Goal: Transaction & Acquisition: Purchase product/service

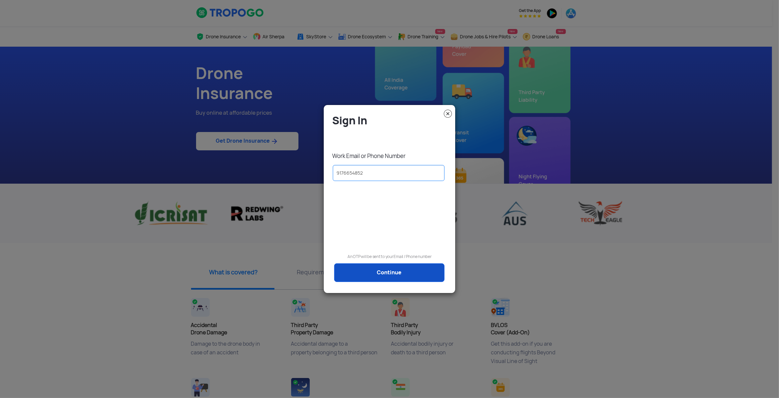
type input "9176654852"
click at [395, 278] on link "Continue" at bounding box center [389, 272] width 110 height 19
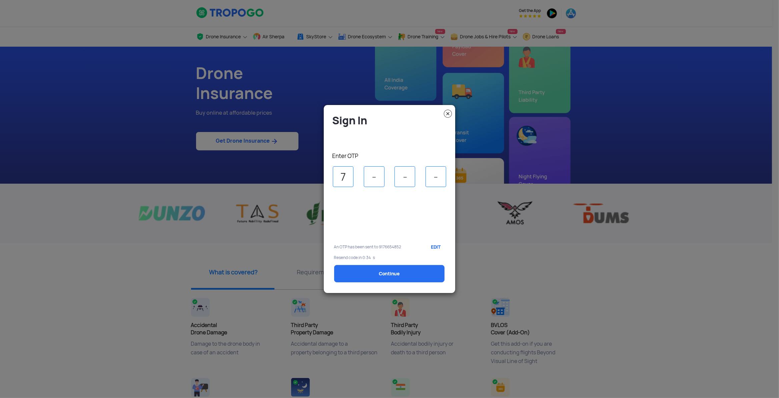
type input "7"
type input "4"
type input "7"
type input "3"
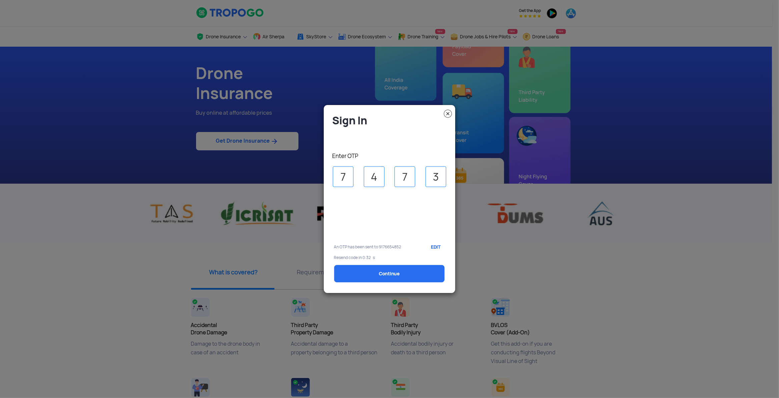
select select "1000000"
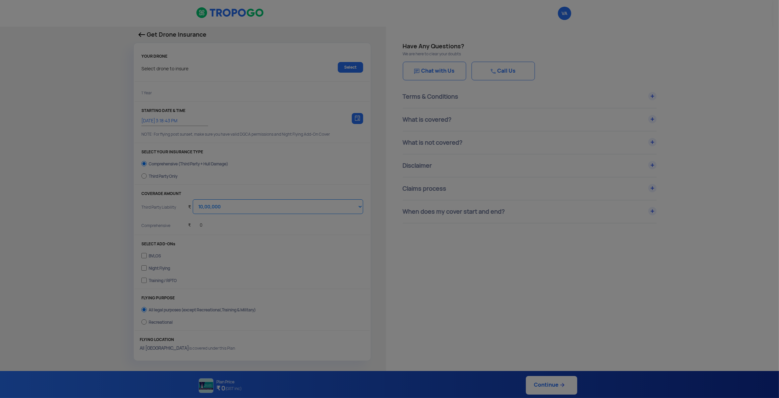
type input "[DATE] 3:28:00 PM"
click at [395, 272] on modal-container "Sign In Work Email or Phone Number [PHONE_NUMBER] An OTP will be sent to your E…" at bounding box center [389, 199] width 779 height 398
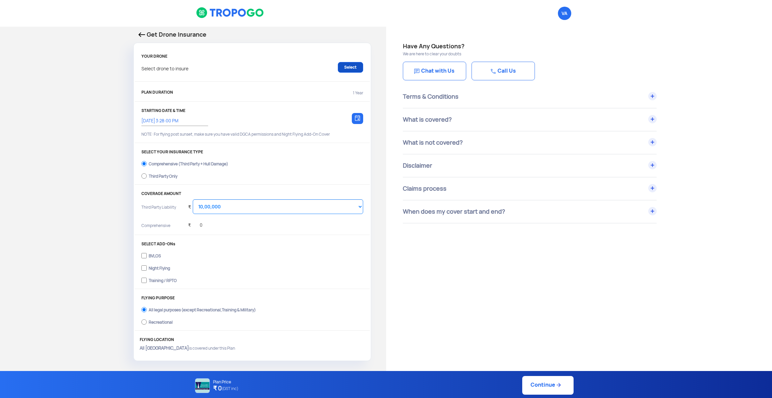
click at [351, 69] on link "Select" at bounding box center [350, 67] width 25 height 11
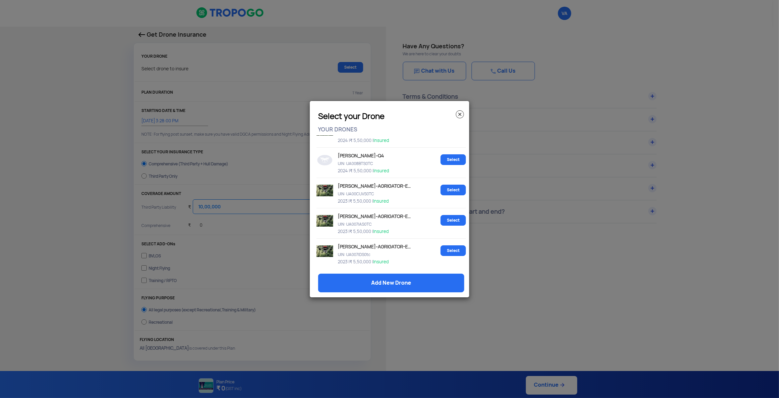
scroll to position [112, 0]
click at [392, 286] on link "Add New Drone" at bounding box center [391, 283] width 146 height 19
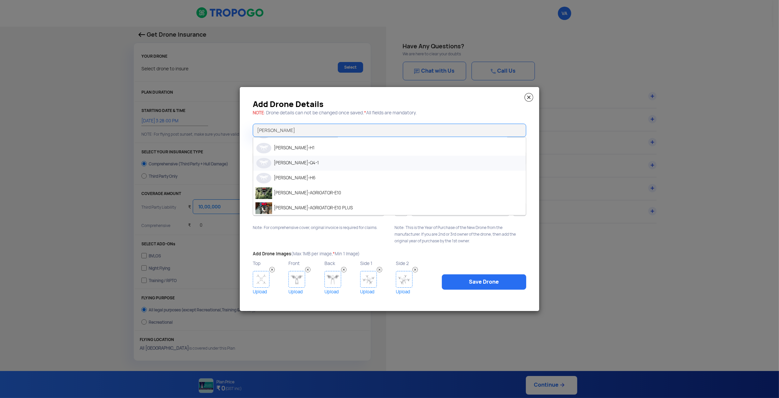
scroll to position [102, 0]
click at [333, 198] on li "[PERSON_NAME]-AGRIGATOR-E10" at bounding box center [389, 192] width 273 height 15
type input "[PERSON_NAME]-AGRIGATOR-E10"
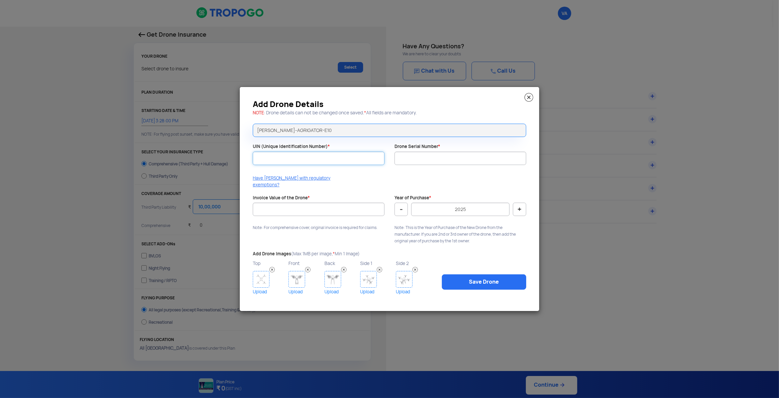
click at [341, 158] on input "UIN (Unique Identification Number) *" at bounding box center [319, 158] width 132 height 13
type input "UA00969S0TC"
type input "DHAGE10230068"
click at [317, 210] on input "Invoice Value of the Drone *" at bounding box center [319, 209] width 132 height 13
type input "550000"
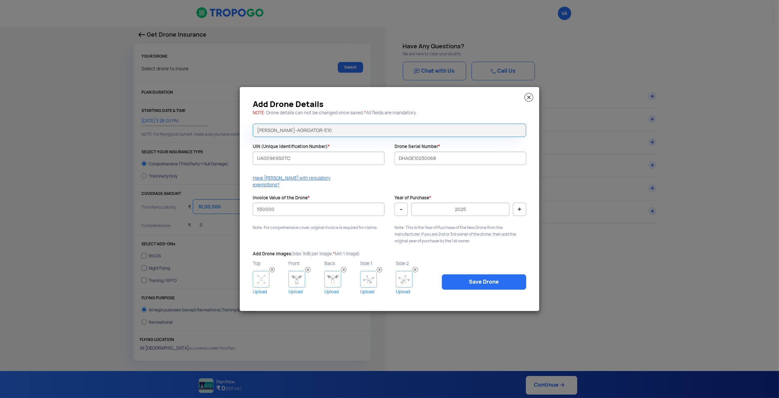
click at [401, 207] on button "-" at bounding box center [401, 209] width 13 height 13
type input "2023"
click at [264, 274] on img at bounding box center [261, 279] width 17 height 17
click at [501, 280] on link "Save Drone" at bounding box center [484, 281] width 84 height 15
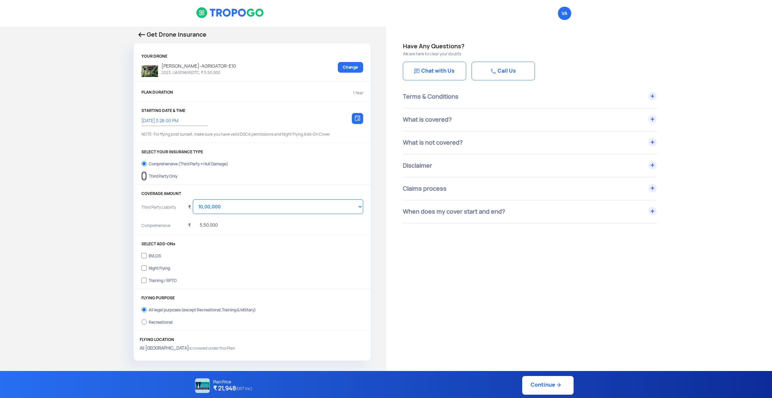
click at [144, 180] on input "Third Party Only" at bounding box center [143, 175] width 5 height 9
radio input "true"
select select "2000000"
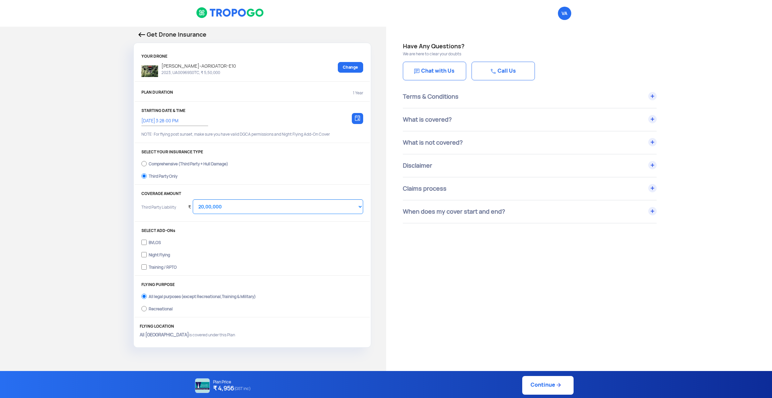
click at [138, 36] on div "Get Drone Insurance" at bounding box center [252, 36] width 238 height 13
click at [140, 35] on img at bounding box center [141, 34] width 7 height 5
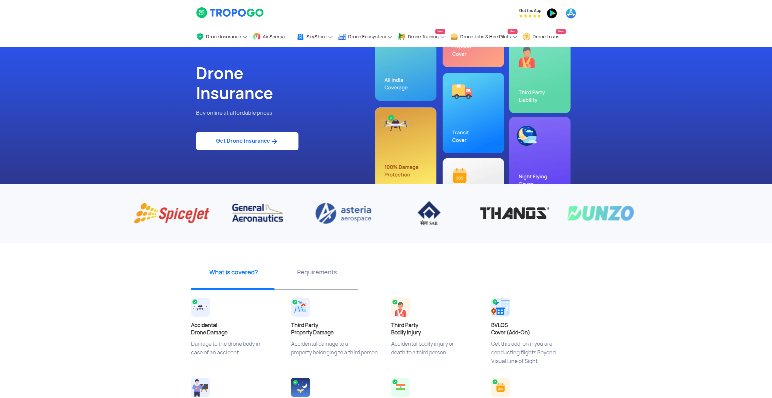
click at [258, 150] on link "Get Drone Insurance" at bounding box center [247, 141] width 102 height 18
select select "1000000"
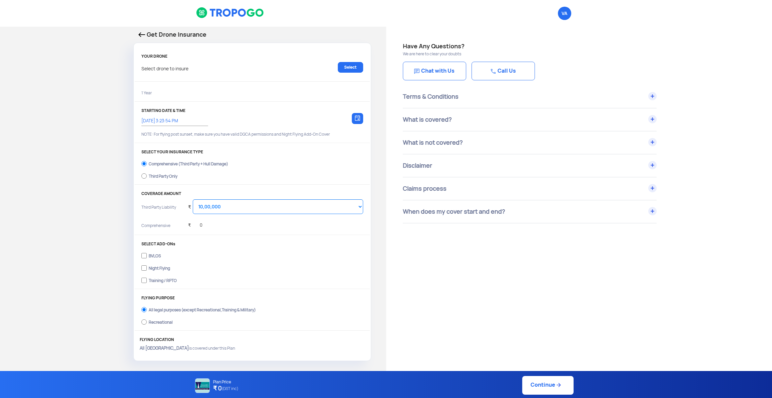
type input "[DATE] 3:33:00 PM"
click at [346, 68] on link "Select" at bounding box center [350, 67] width 25 height 11
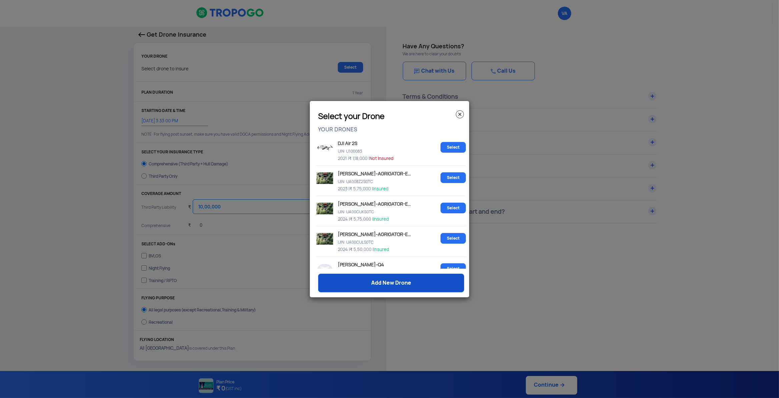
click at [355, 283] on link "Add New Drone" at bounding box center [391, 283] width 146 height 19
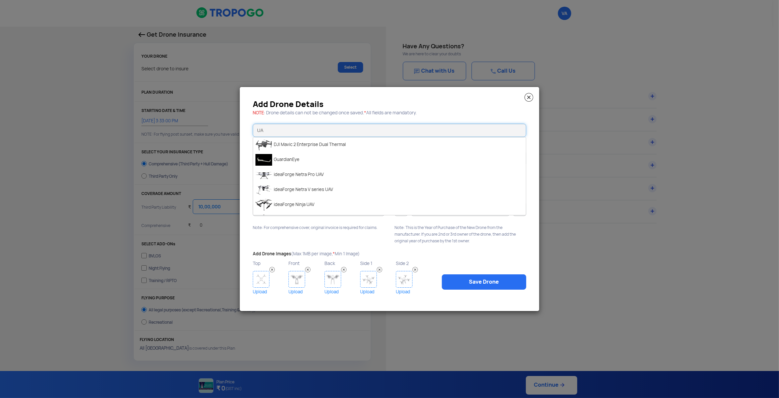
type input "U"
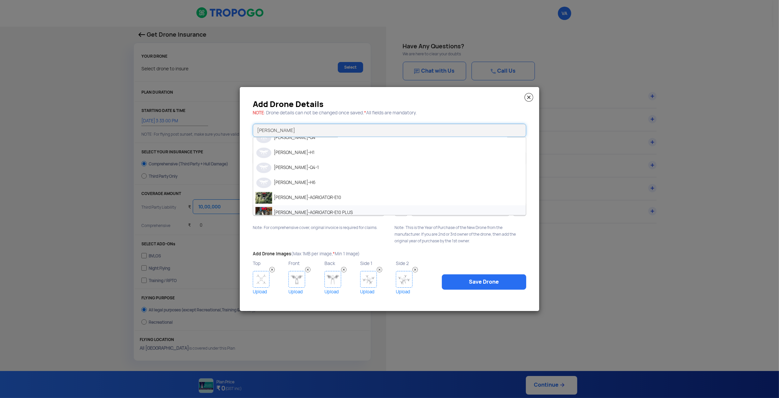
scroll to position [102, 0]
click at [335, 200] on li "[PERSON_NAME]-AGRIGATOR-E10" at bounding box center [389, 192] width 273 height 15
type input "[PERSON_NAME]-AGRIGATOR-E10"
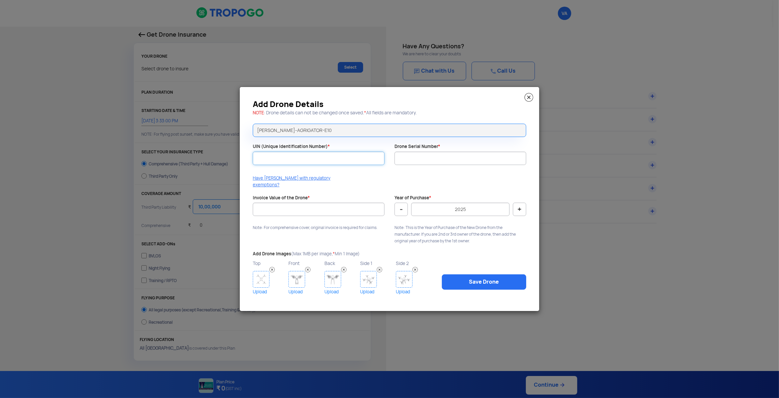
click at [313, 157] on input "UIN (Unique Identification Number) *" at bounding box center [319, 158] width 132 height 13
type input "UA00CUNS0TS"
type input "DHAGE10230074"
type input "550000"
click at [401, 208] on button "-" at bounding box center [401, 209] width 13 height 13
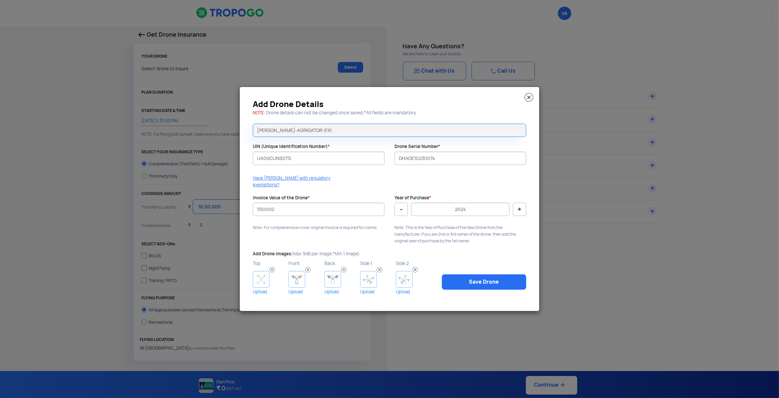
click at [401, 208] on button "-" at bounding box center [401, 209] width 13 height 13
type input "2023"
click at [263, 271] on img at bounding box center [261, 279] width 17 height 17
click at [469, 274] on link "Save Drone" at bounding box center [484, 281] width 84 height 15
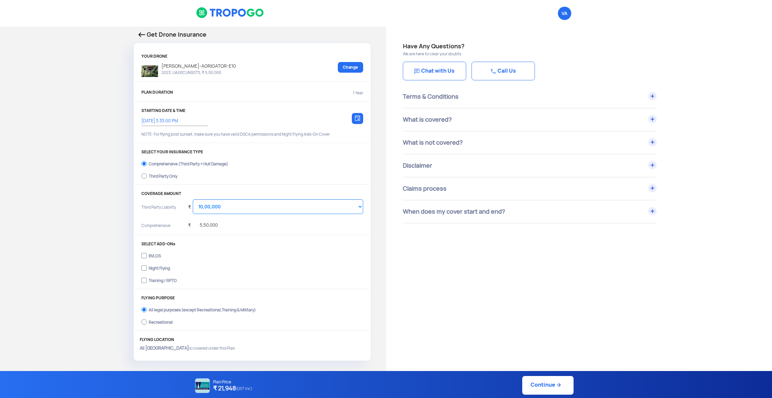
click at [145, 33] on p "Get Drone Insurance" at bounding box center [252, 34] width 228 height 9
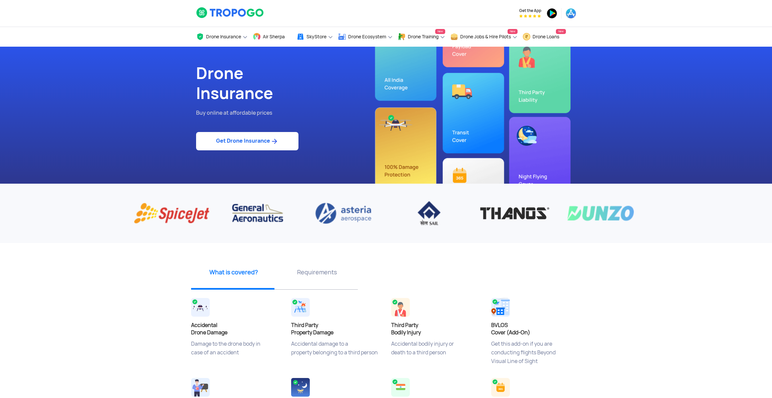
click at [250, 155] on div "Drone Insurance Buy online at affordable prices Get Drone Insurance" at bounding box center [288, 115] width 195 height 137
click at [255, 147] on link "Get Drone Insurance" at bounding box center [247, 141] width 102 height 18
select select "1000000"
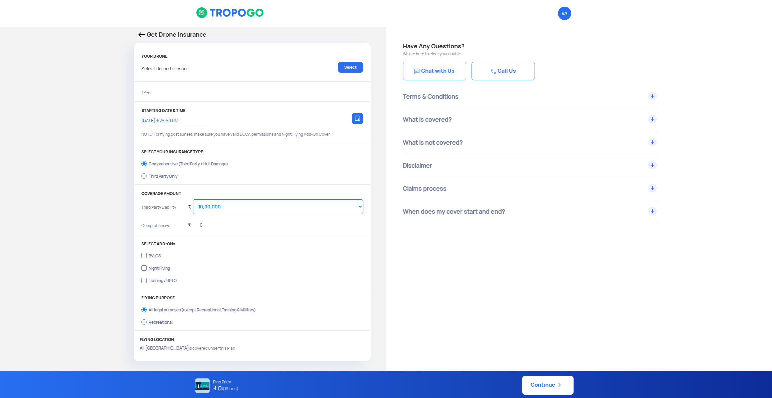
type input "[DATE] 3:35:00 PM"
click at [350, 70] on link "Select" at bounding box center [350, 67] width 25 height 11
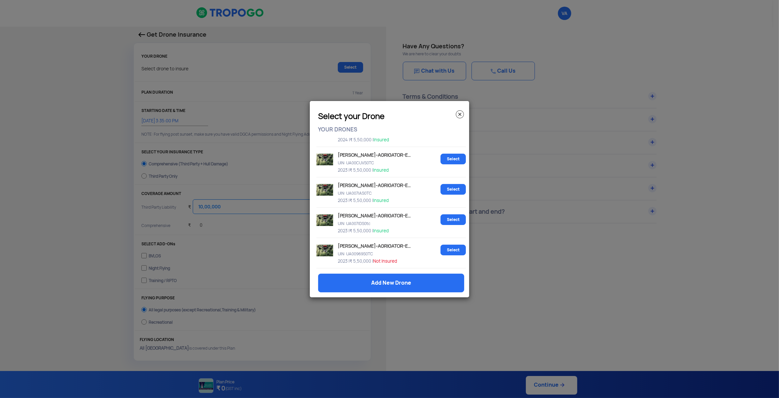
scroll to position [173, 0]
click at [398, 281] on link "Add New Drone" at bounding box center [391, 283] width 146 height 19
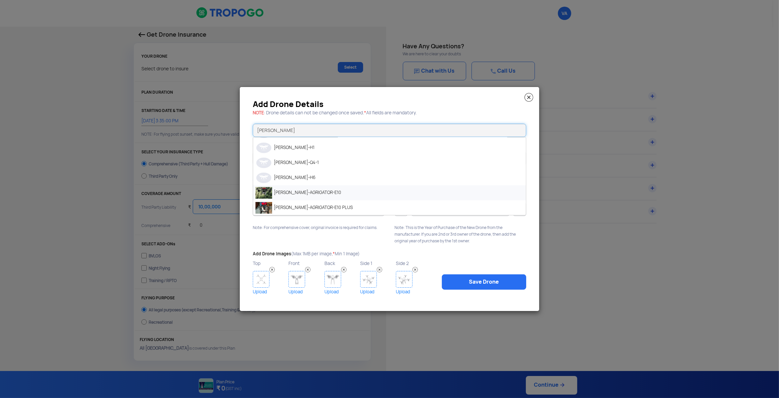
scroll to position [102, 0]
click at [345, 198] on li "[PERSON_NAME]-AGRIGATOR-E10" at bounding box center [389, 192] width 273 height 15
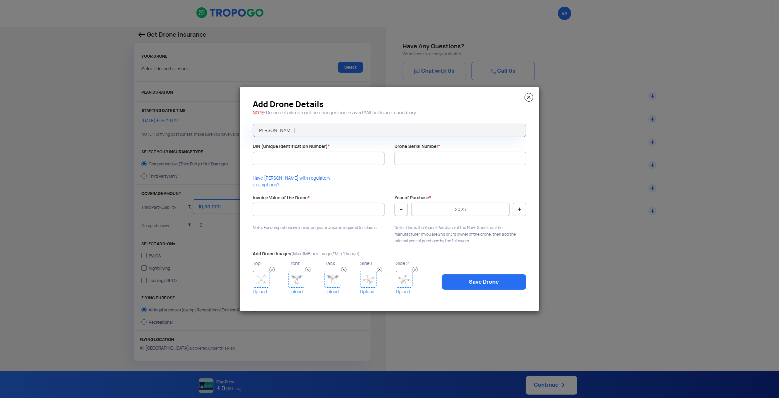
type input "[PERSON_NAME]-AGRIGATOR-E10"
click at [302, 158] on input "UIN (Unique Identification Number) *" at bounding box center [319, 158] width 132 height 13
type input "UA00CUMS0TC"
type input "DHAGE10230074"
click at [305, 203] on input "Invoice Value of the Drone *" at bounding box center [319, 209] width 132 height 13
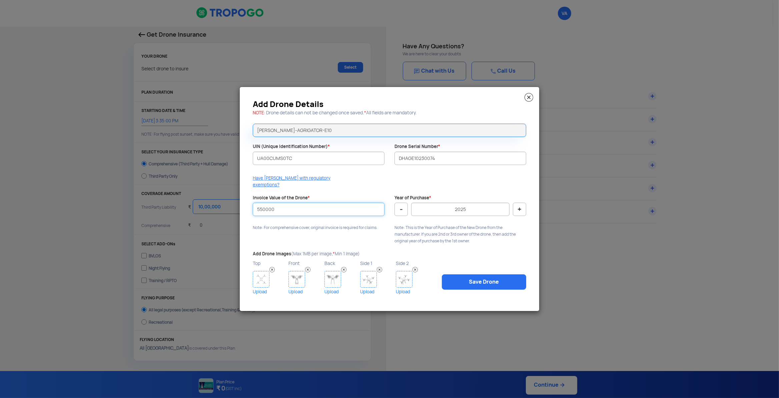
type input "550000"
click at [400, 212] on button "-" at bounding box center [401, 209] width 13 height 13
type input "2023"
click at [263, 288] on link "Upload" at bounding box center [270, 292] width 34 height 8
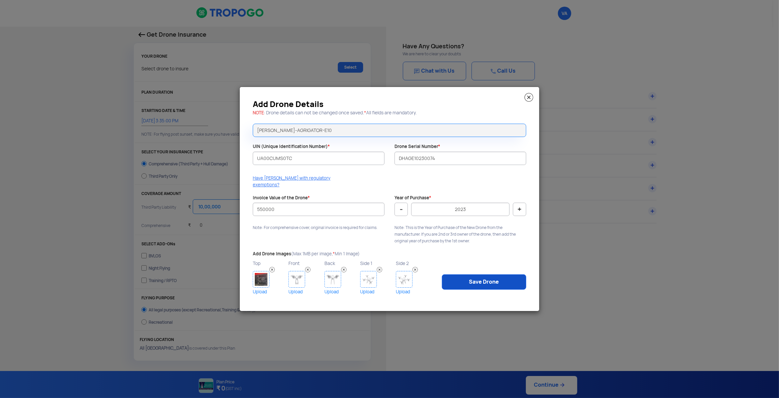
click at [460, 283] on link "Save Drone" at bounding box center [484, 281] width 84 height 15
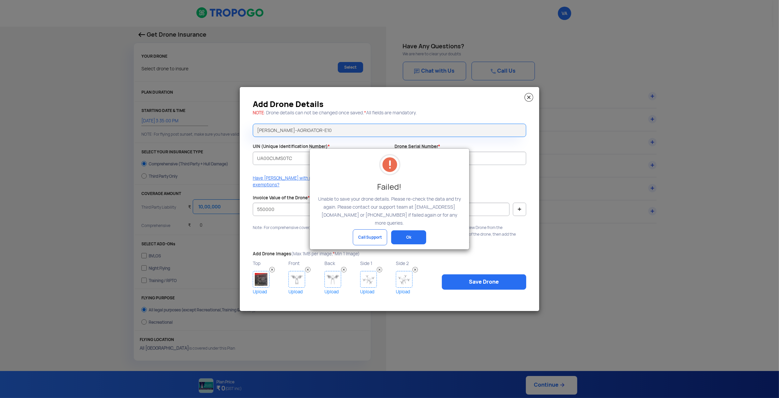
click at [399, 232] on button "Ok" at bounding box center [408, 237] width 35 height 14
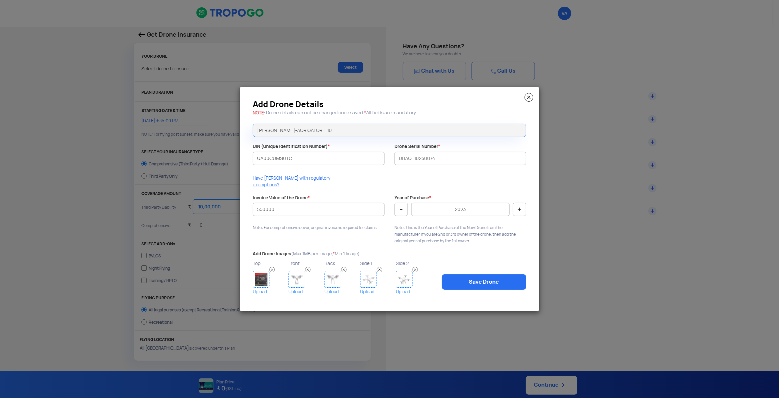
click at [265, 276] on img at bounding box center [261, 279] width 17 height 17
click at [462, 165] on input "DHAGE10230074" at bounding box center [461, 158] width 132 height 13
type input "DHAGE10230073"
click at [481, 282] on link "Save Drone" at bounding box center [484, 281] width 84 height 15
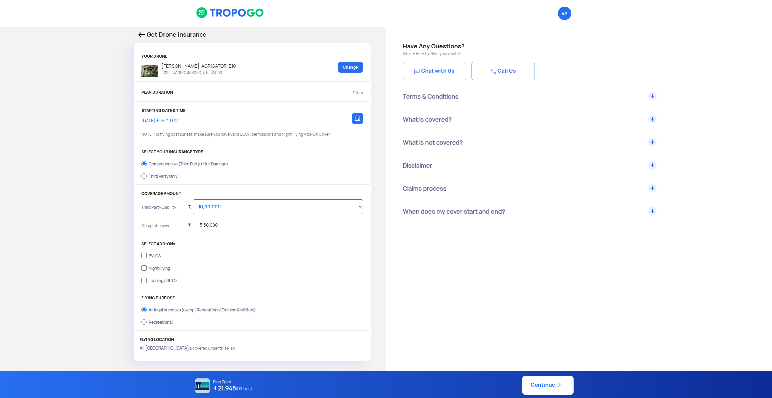
click at [139, 34] on img at bounding box center [141, 34] width 7 height 5
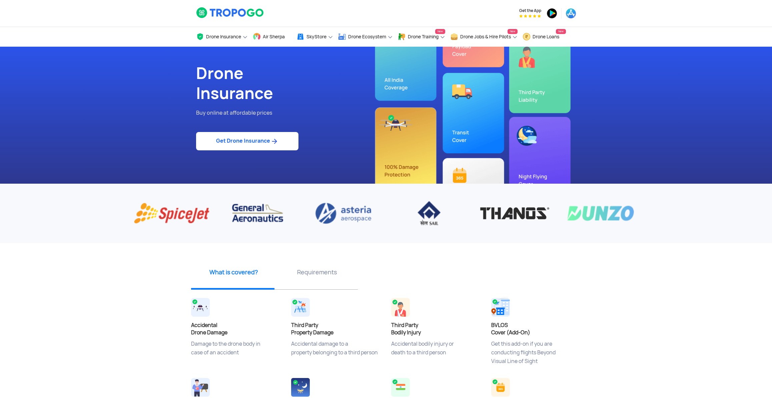
click at [244, 148] on link "Get Drone Insurance" at bounding box center [247, 141] width 102 height 18
select select "1000000"
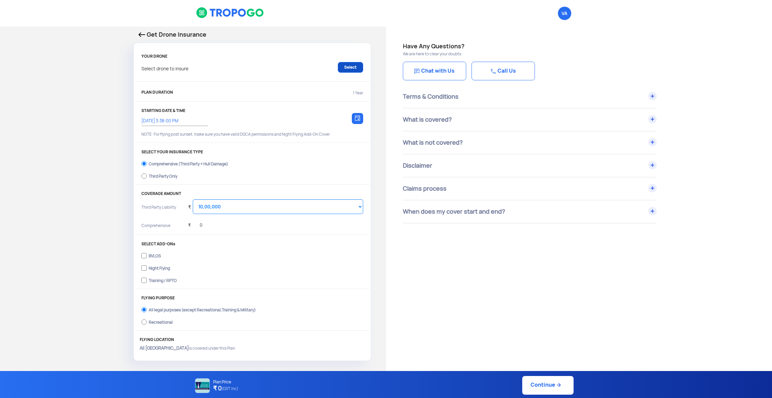
click at [358, 70] on link "Select" at bounding box center [350, 67] width 25 height 11
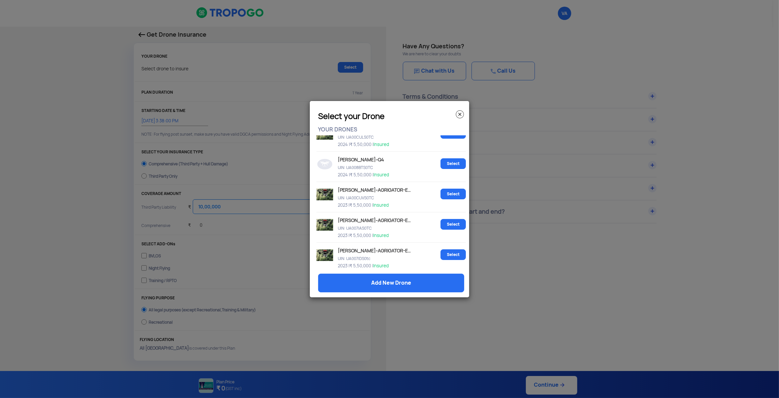
scroll to position [140, 0]
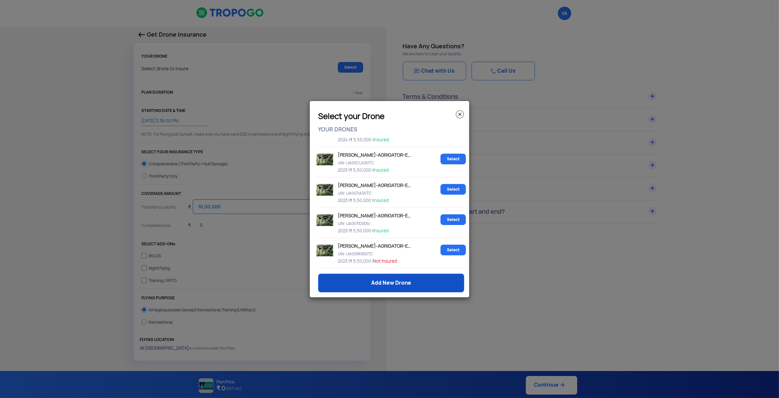
click at [383, 288] on link "Add New Drone" at bounding box center [391, 283] width 146 height 19
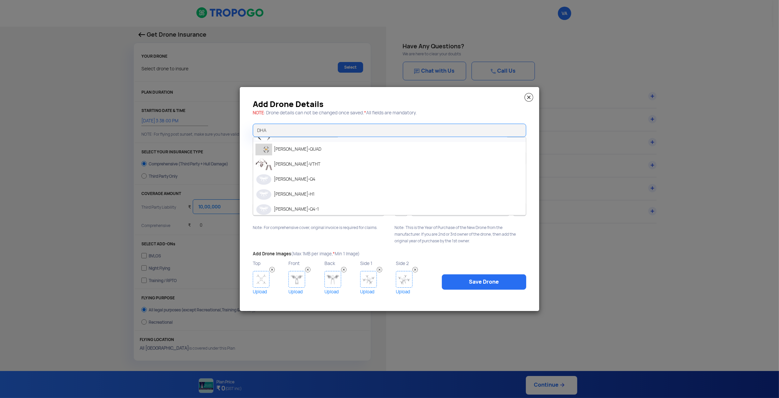
scroll to position [102, 0]
click at [330, 194] on li "[PERSON_NAME]-AGRIGATOR-E10" at bounding box center [389, 192] width 273 height 15
type input "[PERSON_NAME]-AGRIGATOR-E10"
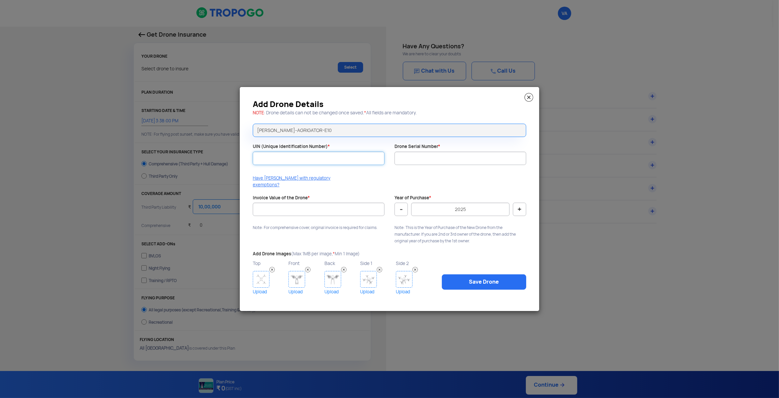
click at [345, 164] on input "UIN (Unique Identification Number) *" at bounding box center [319, 158] width 132 height 13
type input "u"
type input "UA0082CS0TC"
type input "DHAGE10230011"
click at [312, 189] on div "Add Drone Details NOTE : Drone details can not be changed once saved. * All fie…" at bounding box center [389, 199] width 299 height 224
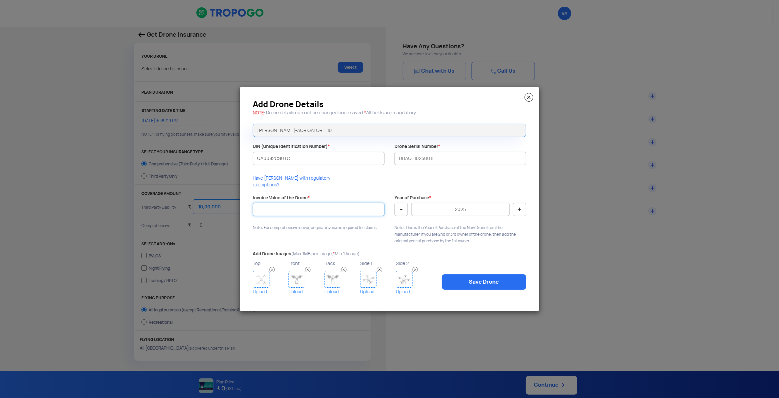
click at [314, 203] on input "Invoice Value of the Drone *" at bounding box center [319, 209] width 132 height 13
type input "550000"
click at [402, 210] on button "-" at bounding box center [401, 209] width 13 height 13
type input "2023"
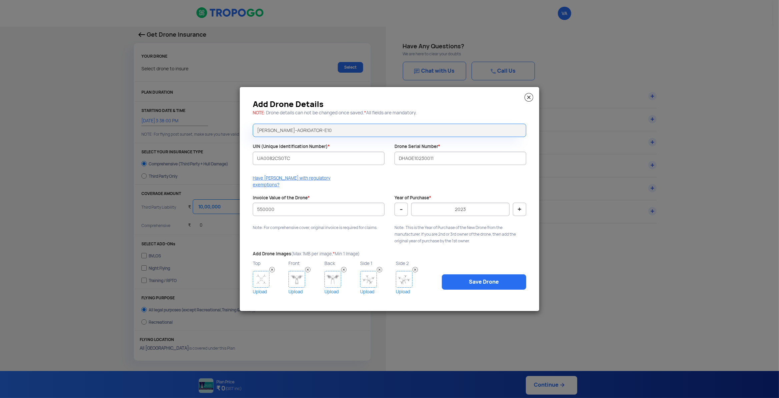
click at [269, 277] on img at bounding box center [261, 279] width 17 height 17
click at [253, 283] on img at bounding box center [261, 279] width 17 height 17
click at [477, 276] on link "Save Drone" at bounding box center [484, 281] width 84 height 15
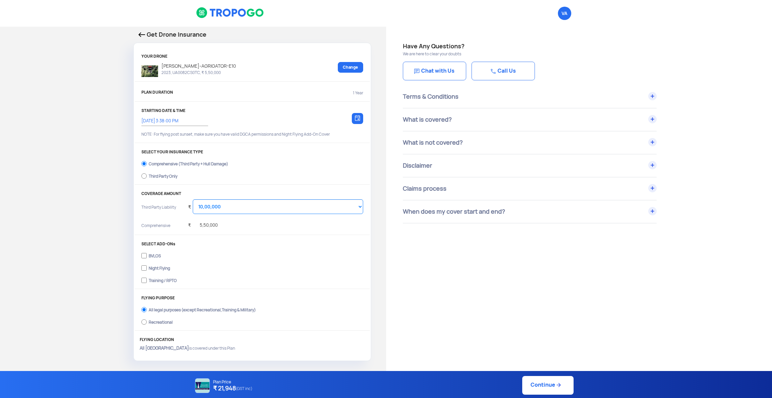
click at [145, 35] on p "Get Drone Insurance" at bounding box center [252, 34] width 228 height 9
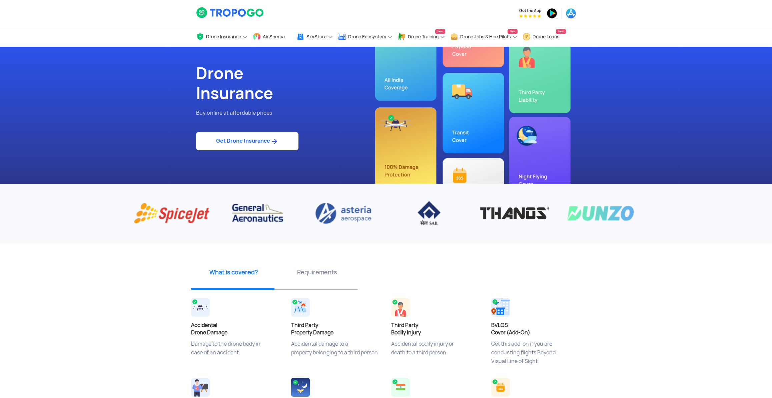
click at [235, 144] on link "Get Drone Insurance" at bounding box center [247, 141] width 102 height 18
select select "1000000"
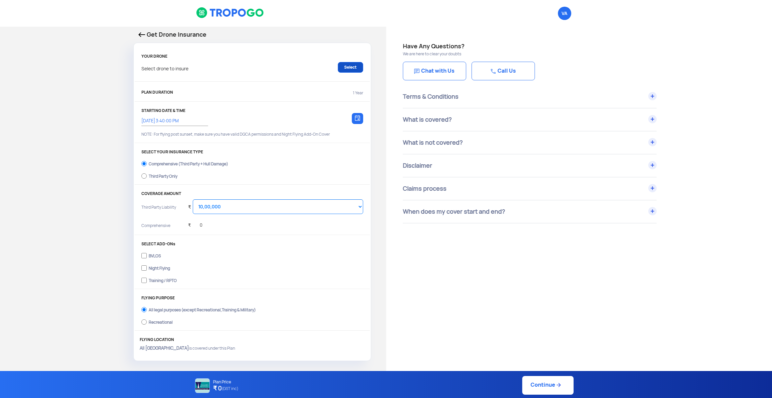
click at [345, 69] on link "Select" at bounding box center [350, 67] width 25 height 11
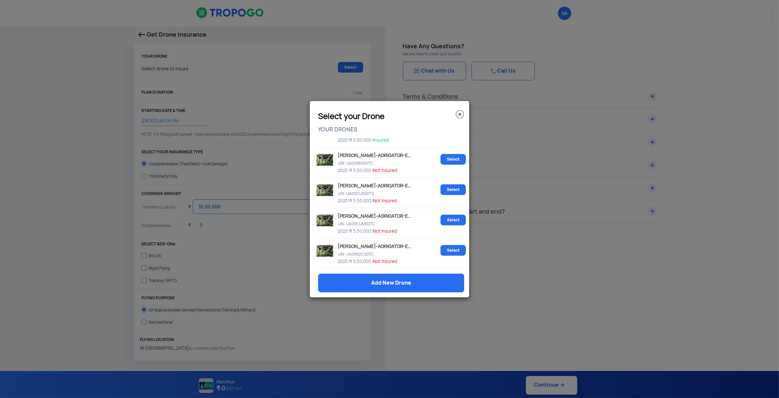
scroll to position [234, 0]
click at [381, 284] on link "Add New Drone" at bounding box center [391, 283] width 146 height 19
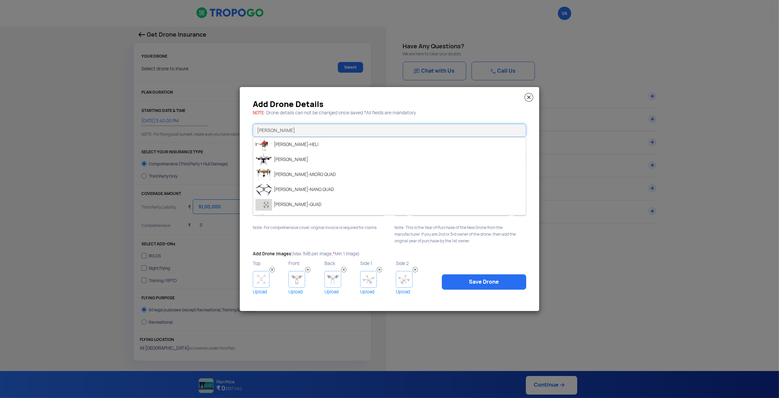
scroll to position [102, 0]
click at [322, 200] on li "[PERSON_NAME]-AGRIGATOR-E10" at bounding box center [389, 192] width 273 height 15
type input "[PERSON_NAME]-AGRIGATOR-E10"
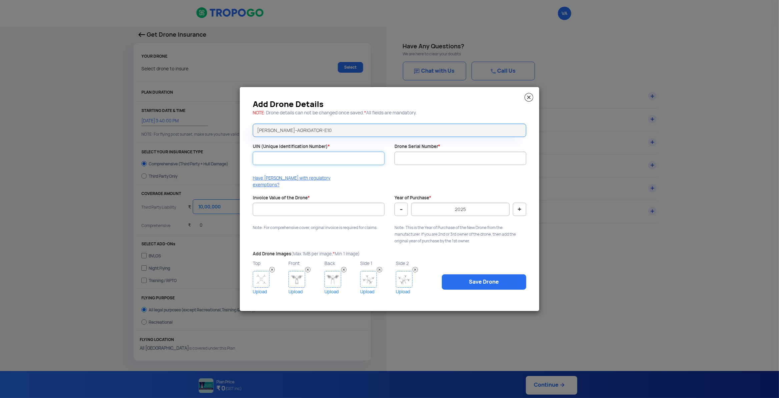
click at [320, 162] on input "UIN (Unique Identification Number) *" at bounding box center [319, 158] width 132 height 13
type input "UA00968S0TC"
type input "DHAGE10230067"
click at [255, 204] on input "Invoice Value of the Drone *" at bounding box center [319, 209] width 132 height 13
type input "550000"
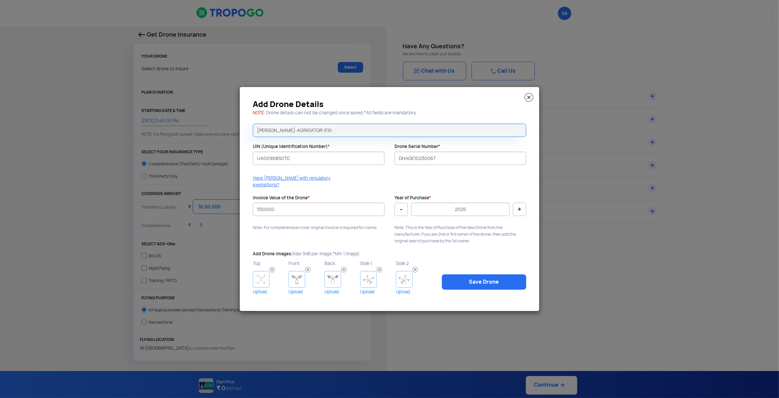
click at [403, 203] on button "-" at bounding box center [401, 209] width 13 height 13
type input "2023"
click at [258, 268] on div "Top Upload" at bounding box center [271, 277] width 36 height 37
click at [258, 274] on img at bounding box center [261, 279] width 17 height 17
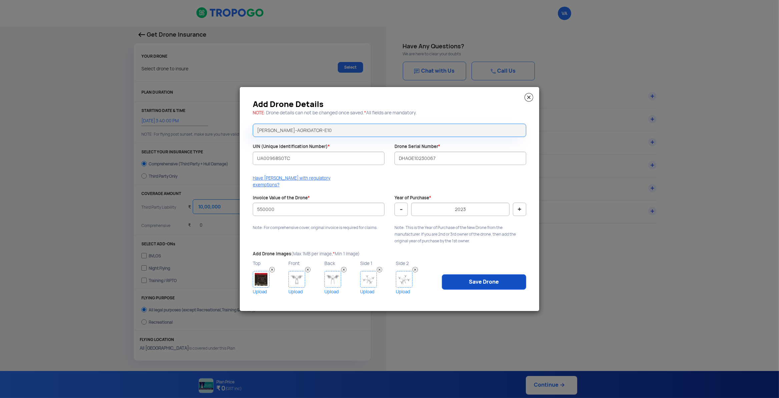
click at [465, 283] on link "Save Drone" at bounding box center [484, 281] width 84 height 15
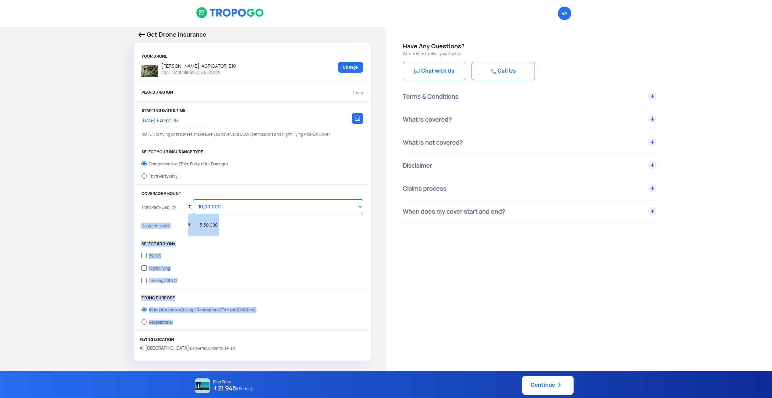
drag, startPoint x: 155, startPoint y: 35, endPoint x: 200, endPoint y: 80, distance: 64.4
click at [192, 87] on div "Get Drone Insurance YOUR DRONE [PERSON_NAME]-AGRIGATOR-E10 2023, UA00968S0TC, ₹…" at bounding box center [252, 195] width 238 height 331
click at [258, 68] on div "[PERSON_NAME]-AGRIGATOR-E10 2023, UA00968S0TC, ₹ 5,50,000 Change" at bounding box center [252, 70] width 222 height 17
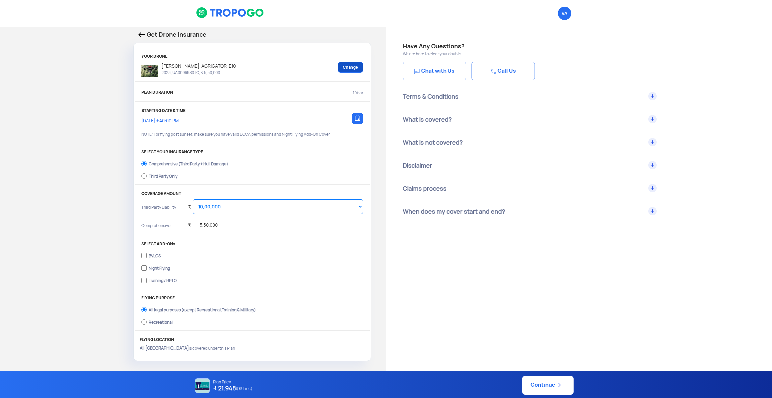
click at [361, 70] on link "Change" at bounding box center [350, 67] width 25 height 11
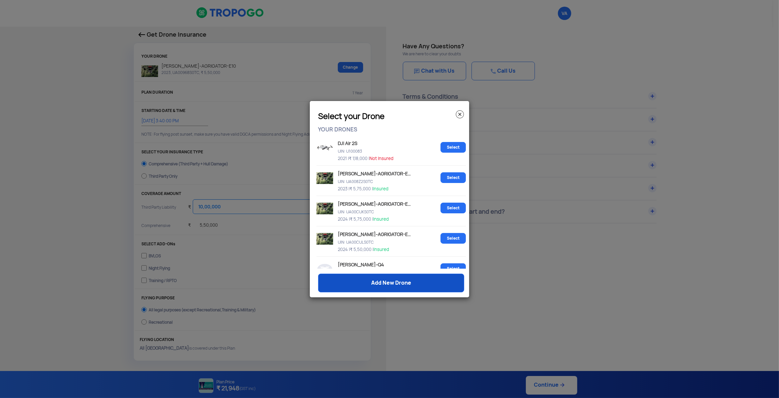
click at [372, 285] on link "Add New Drone" at bounding box center [391, 283] width 146 height 19
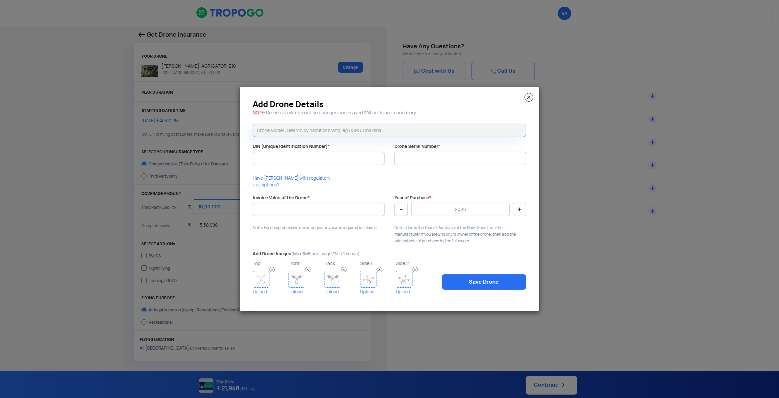
click at [312, 129] on input "text" at bounding box center [389, 130] width 273 height 13
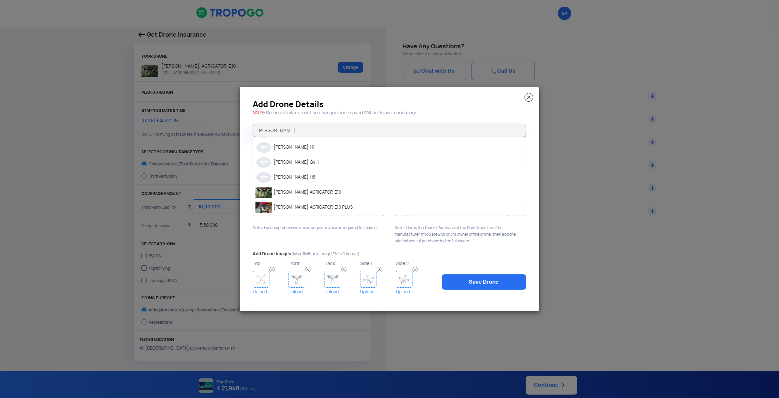
click at [325, 194] on li "[PERSON_NAME]-AGRIGATOR-E10" at bounding box center [389, 192] width 273 height 15
type input "[PERSON_NAME]-AGRIGATOR-E10"
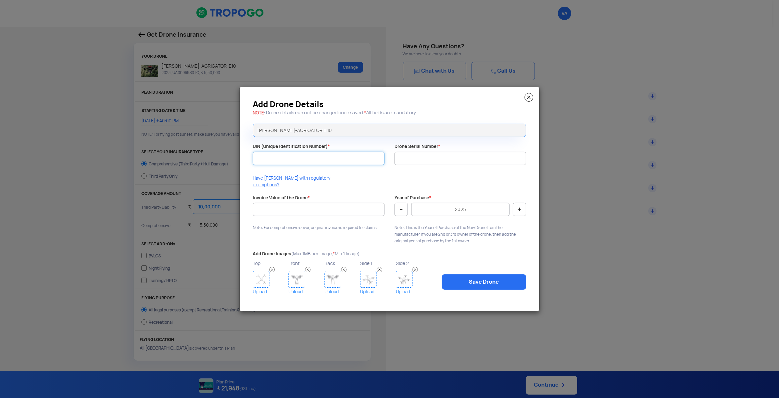
click at [345, 162] on input "UIN (Unique Identification Number) *" at bounding box center [319, 158] width 132 height 13
type input "UA0082BS0TC"
type input "DHAGE10230010"
click at [309, 206] on input "Invoice Value of the Drone *" at bounding box center [319, 209] width 132 height 13
type input "550000"
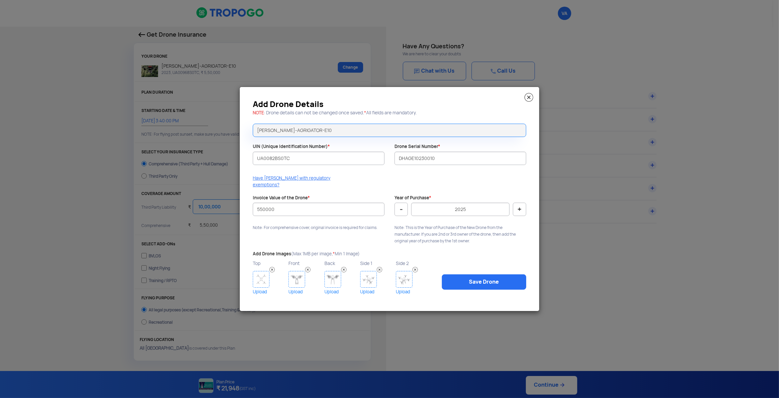
click at [401, 208] on button "-" at bounding box center [401, 209] width 13 height 13
type input "2023"
click at [261, 275] on img at bounding box center [261, 279] width 17 height 17
click at [465, 278] on link "Save Drone" at bounding box center [484, 281] width 84 height 15
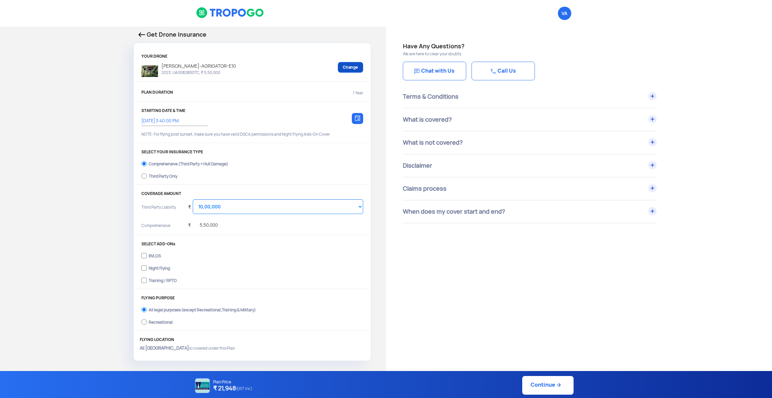
click at [344, 68] on link "Change" at bounding box center [350, 67] width 25 height 11
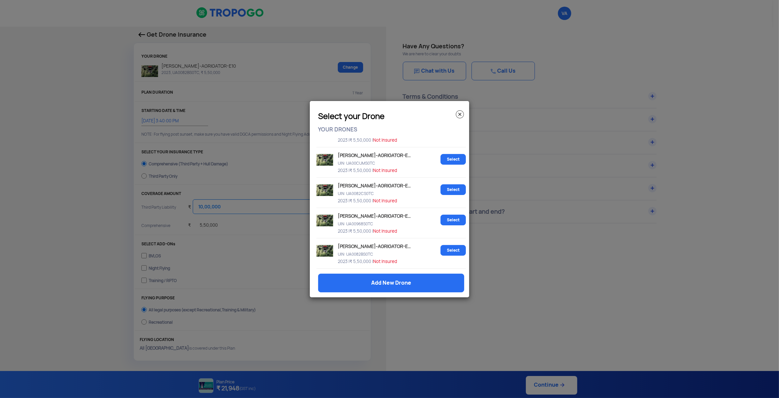
scroll to position [295, 0]
click at [360, 285] on link "Add New Drone" at bounding box center [391, 283] width 146 height 19
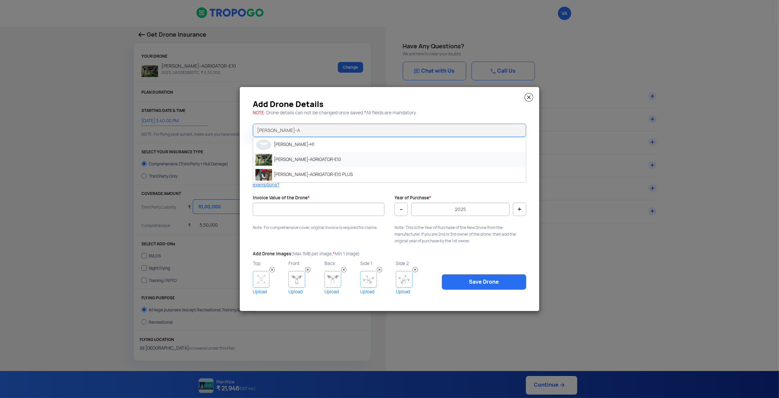
click at [289, 163] on li "[PERSON_NAME]-AGRIGATOR-E10" at bounding box center [389, 159] width 273 height 15
type input "[PERSON_NAME]-AGRIGATOR-E10"
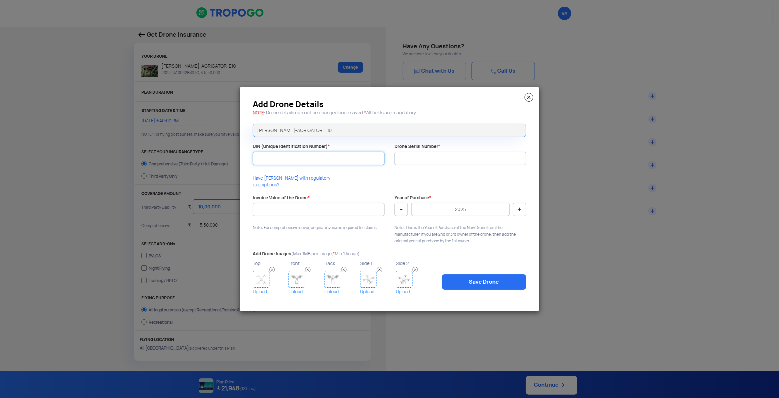
click at [292, 161] on input "UIN (Unique Identification Number) *" at bounding box center [319, 158] width 132 height 13
type input "UA007IES0TC"
type input "DHAGE10230009"
click at [359, 209] on input "Invoice Value of the Drone *" at bounding box center [319, 209] width 132 height 13
type input "550000"
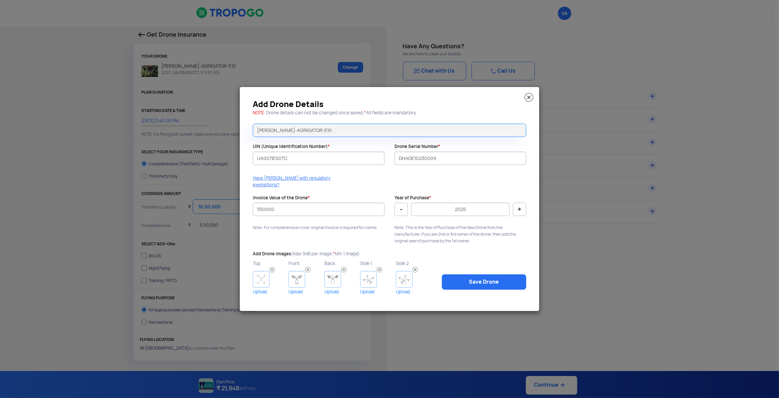
click at [397, 205] on button "-" at bounding box center [401, 209] width 13 height 13
click at [398, 205] on button "-" at bounding box center [401, 209] width 13 height 13
type input "2023"
click at [263, 276] on img at bounding box center [261, 279] width 17 height 17
click at [478, 278] on link "Save Drone" at bounding box center [484, 281] width 84 height 15
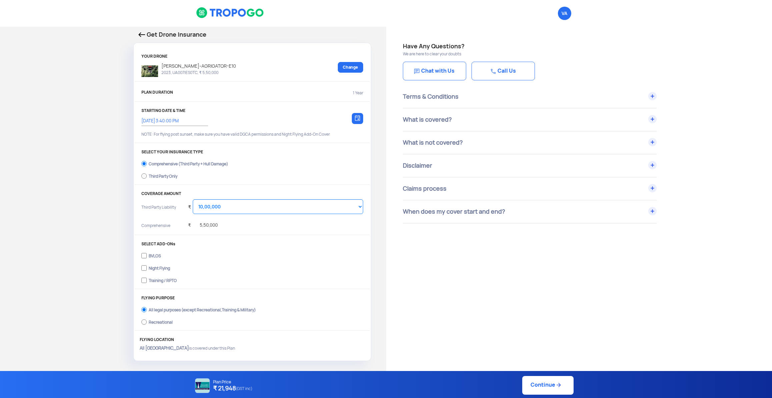
click at [144, 35] on img at bounding box center [141, 34] width 7 height 5
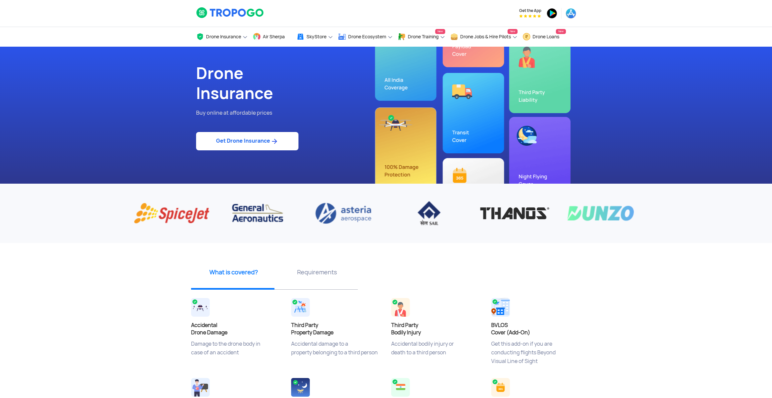
click at [254, 148] on link "Get Drone Insurance" at bounding box center [247, 141] width 102 height 18
select select "1000000"
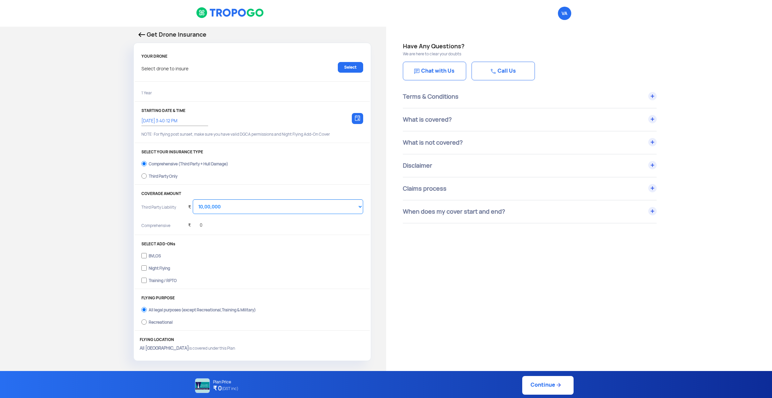
type input "[DATE] 3:50:00 PM"
click at [343, 65] on link "Select" at bounding box center [350, 67] width 25 height 11
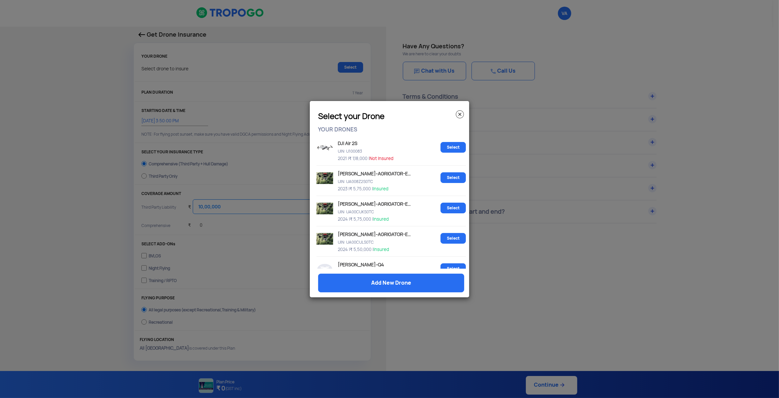
click at [461, 115] on img at bounding box center [460, 114] width 8 height 8
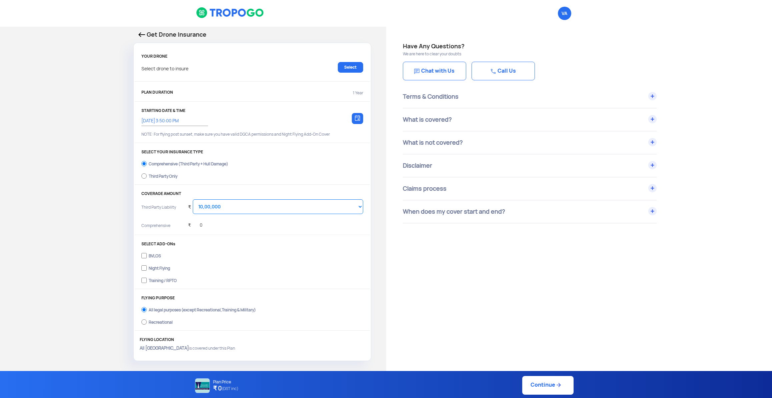
click at [550, 307] on div "Have Any Questions? We are here to clear your doubts Chat with Us Call Us Terms…" at bounding box center [579, 334] width 386 height 615
click at [138, 35] on div "Get Drone Insurance" at bounding box center [252, 36] width 238 height 13
click at [140, 35] on img at bounding box center [141, 34] width 7 height 5
